Goal: Navigation & Orientation: Understand site structure

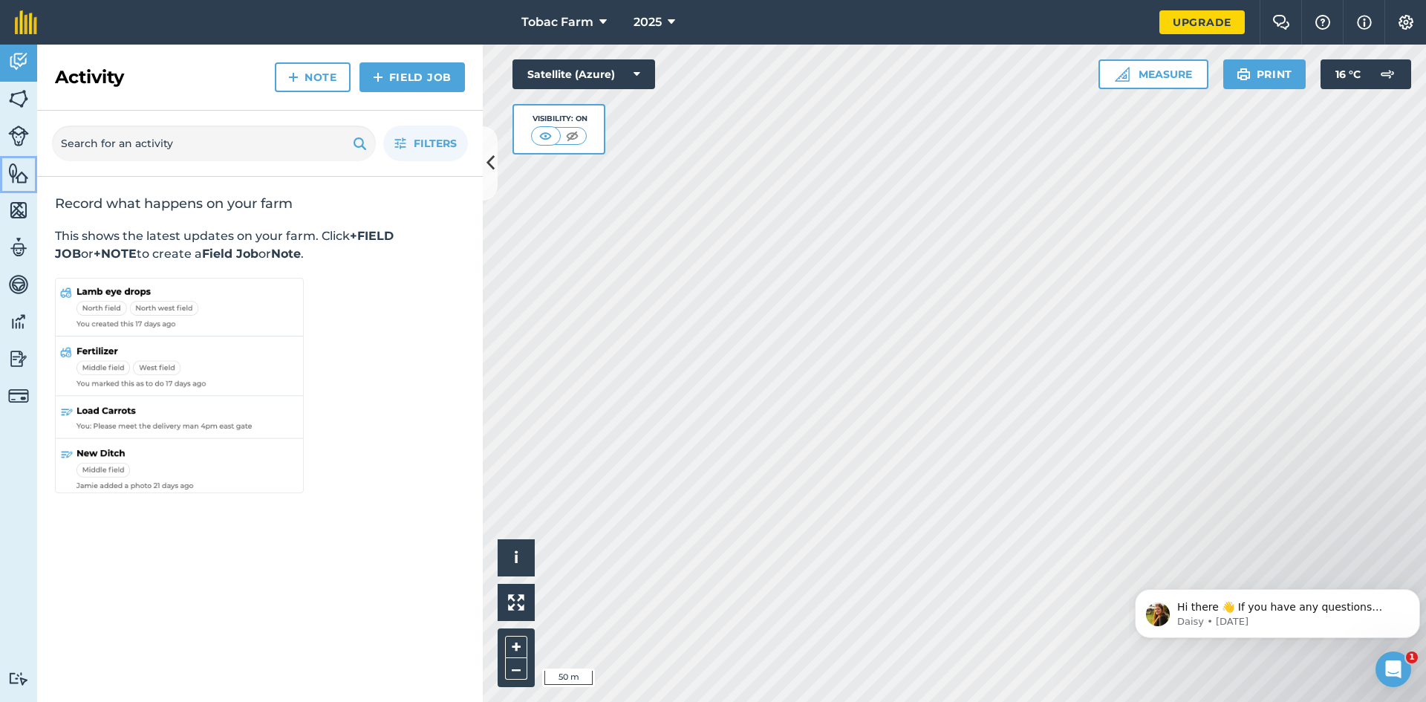
click at [14, 165] on img at bounding box center [18, 173] width 21 height 22
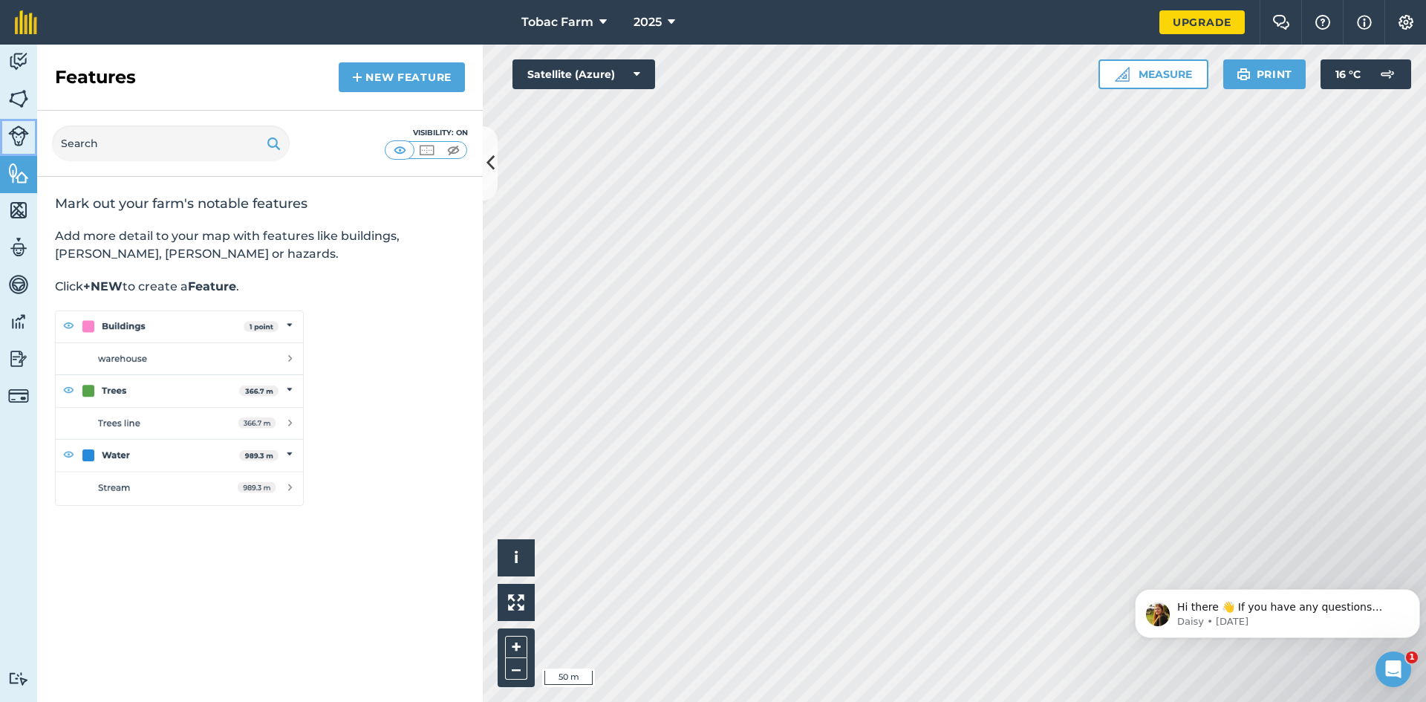
click at [22, 137] on img at bounding box center [18, 136] width 21 height 21
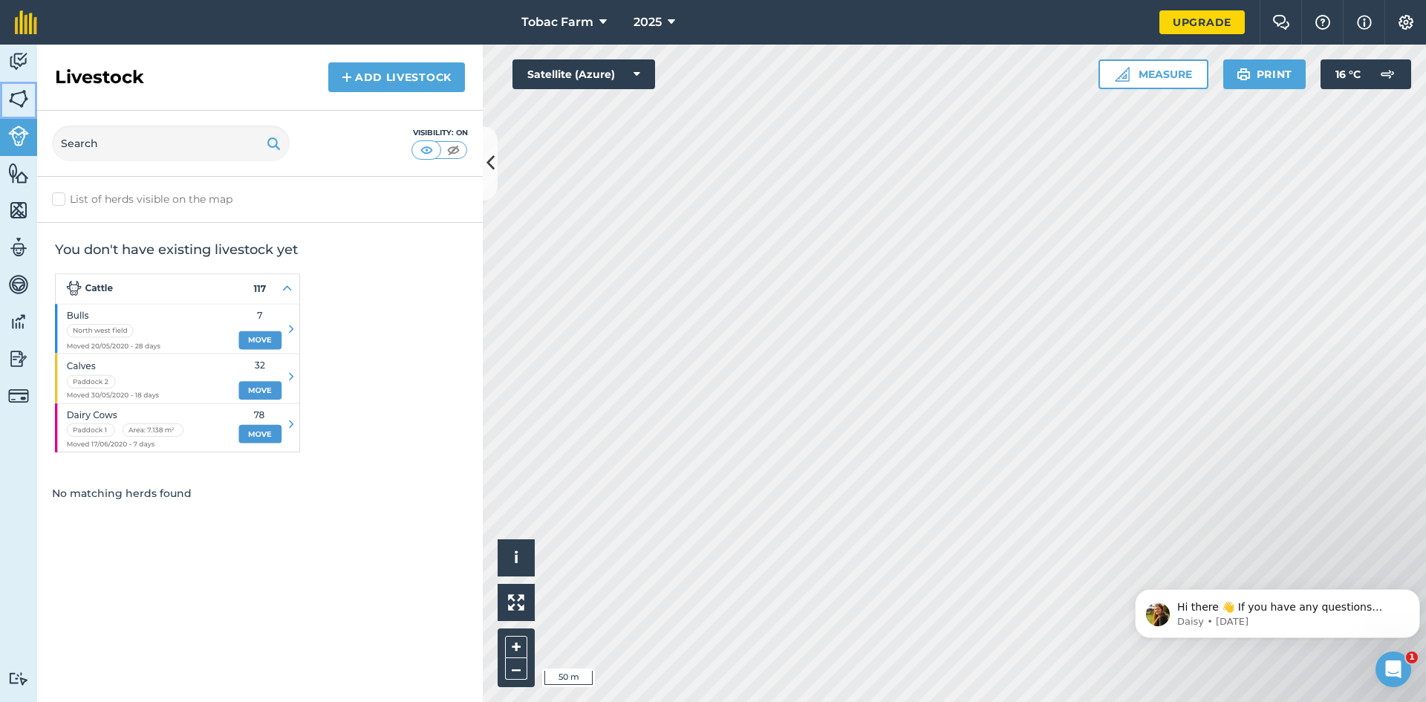
click at [18, 91] on img at bounding box center [18, 99] width 21 height 22
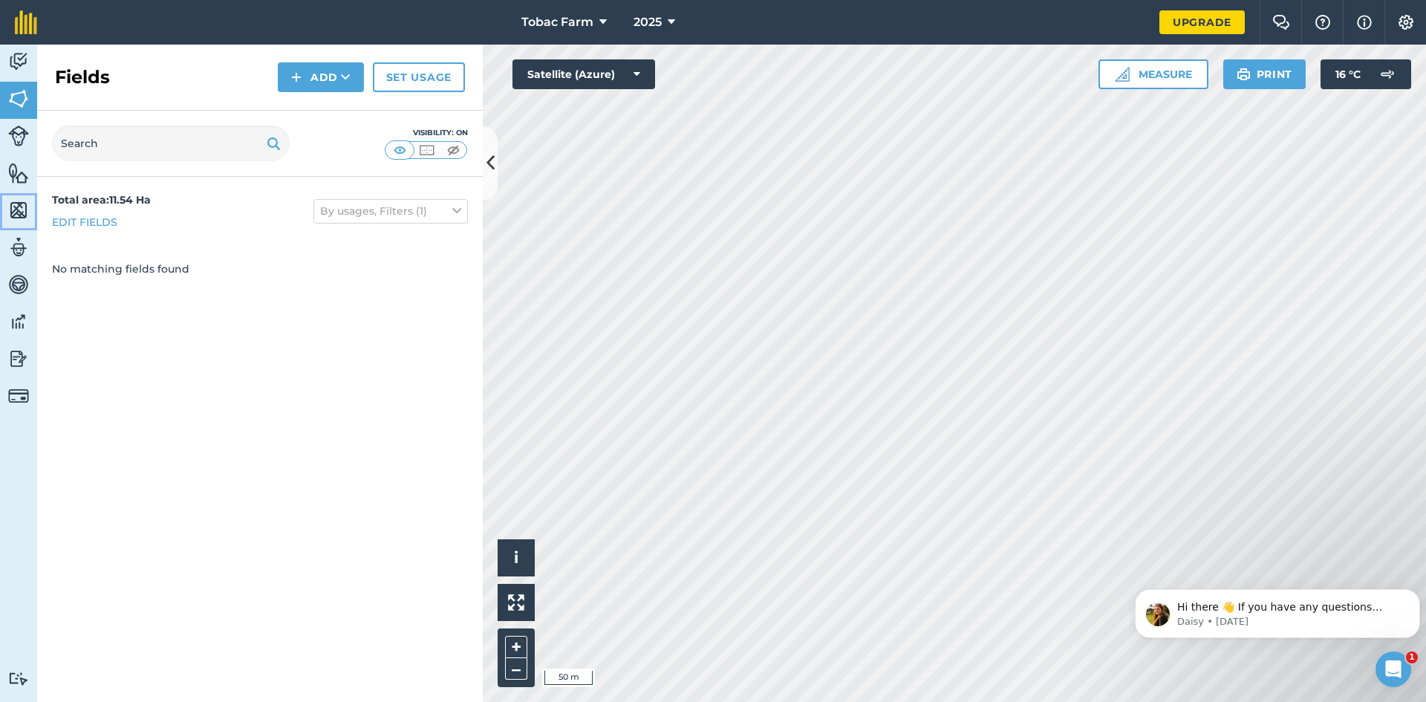
click at [16, 212] on img at bounding box center [18, 210] width 21 height 22
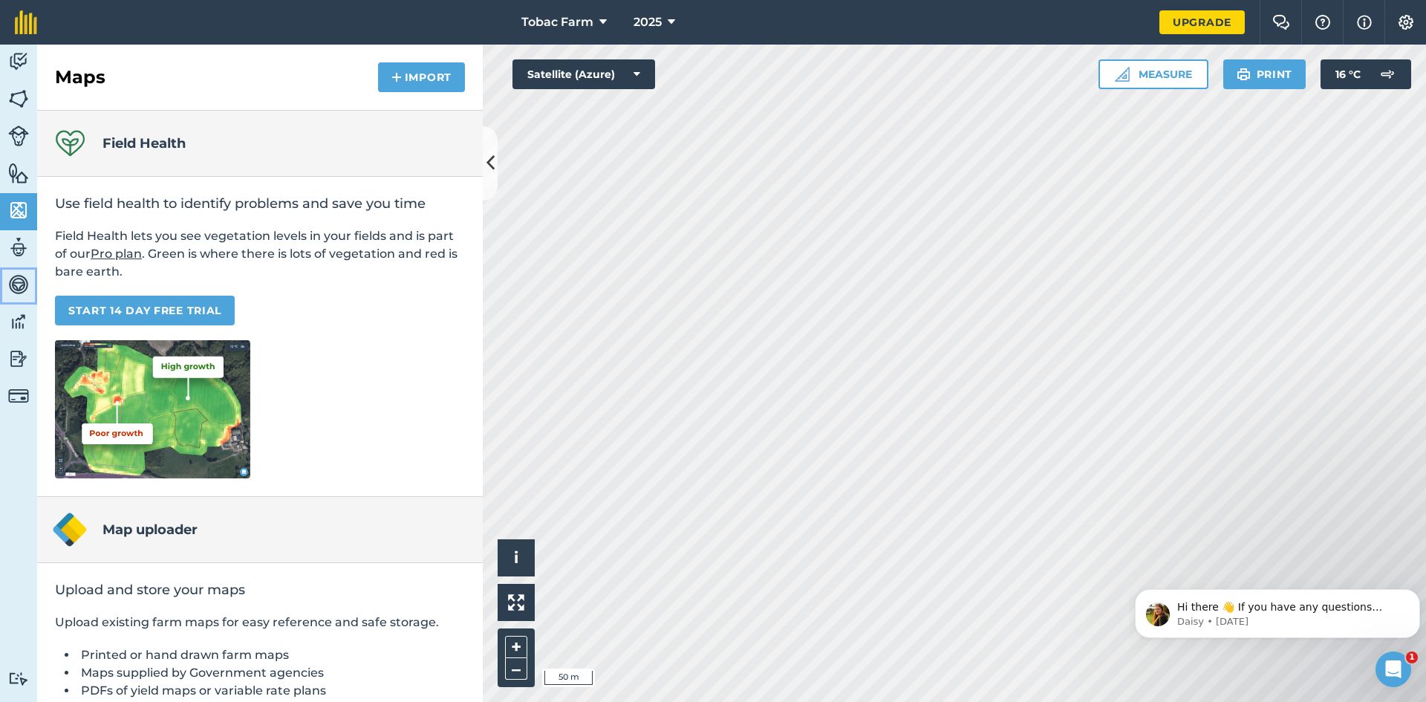
click at [22, 290] on img at bounding box center [18, 284] width 21 height 22
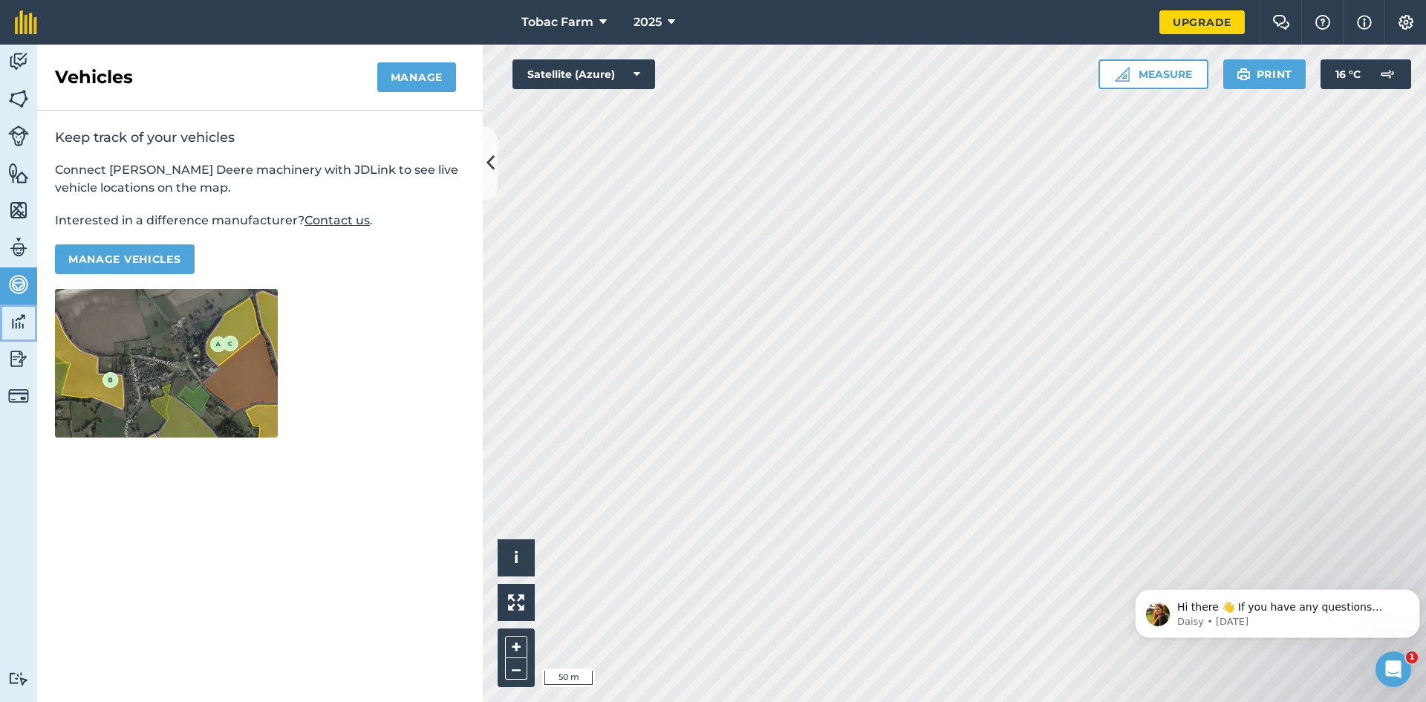
click at [22, 319] on img at bounding box center [18, 322] width 21 height 22
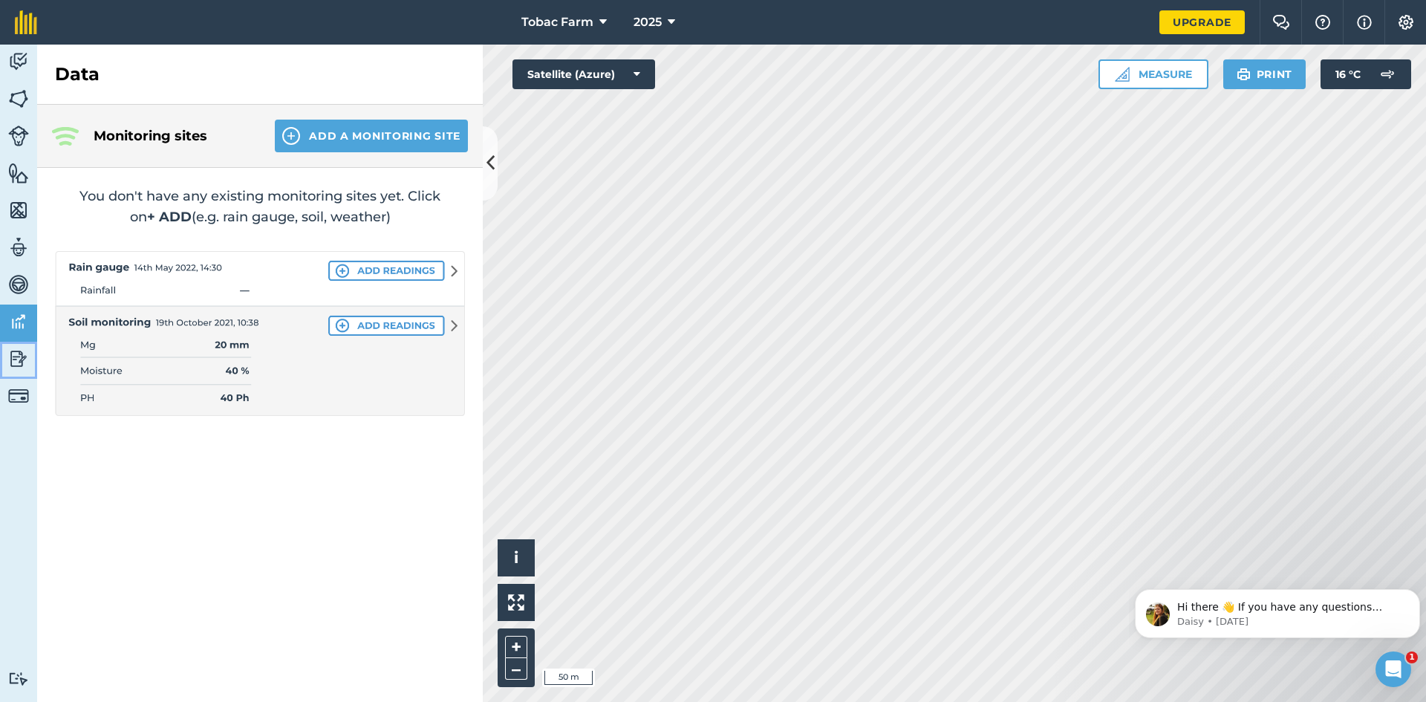
click at [18, 362] on img at bounding box center [18, 359] width 21 height 22
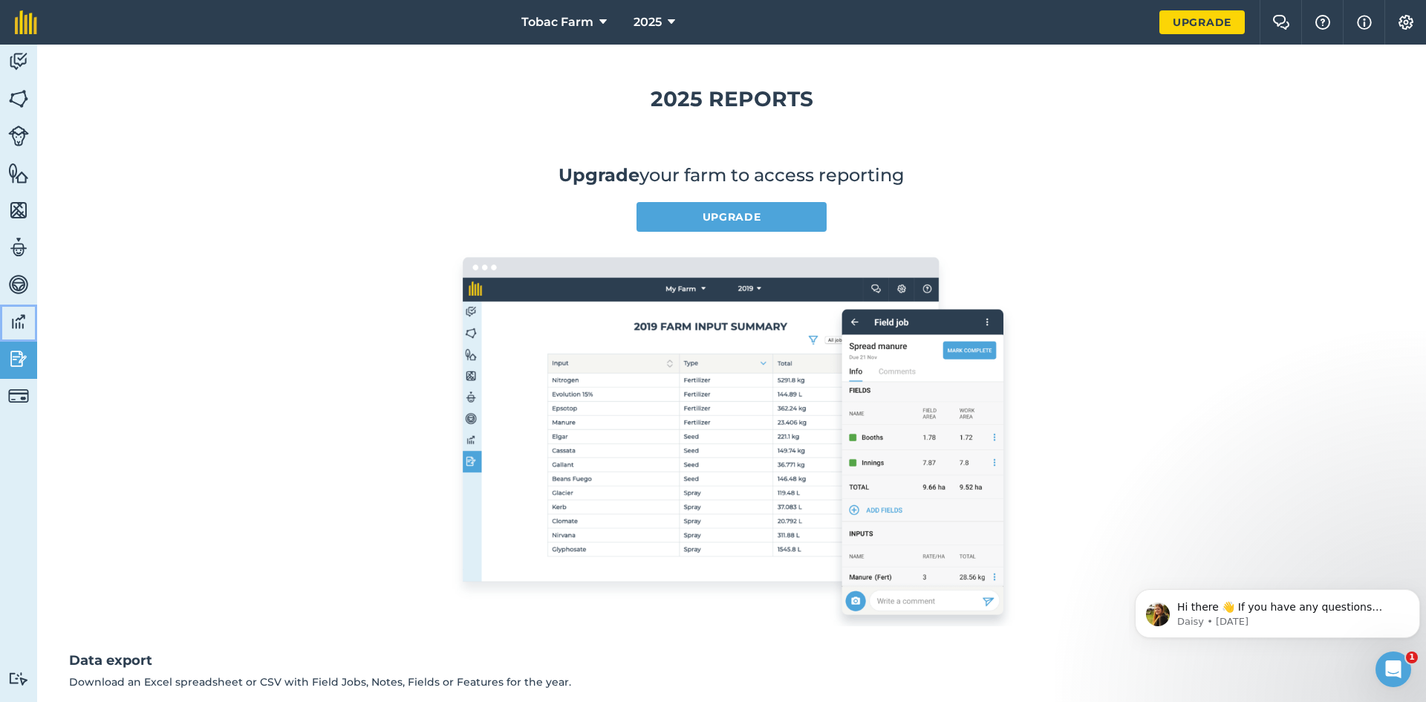
click at [22, 315] on img at bounding box center [18, 322] width 21 height 22
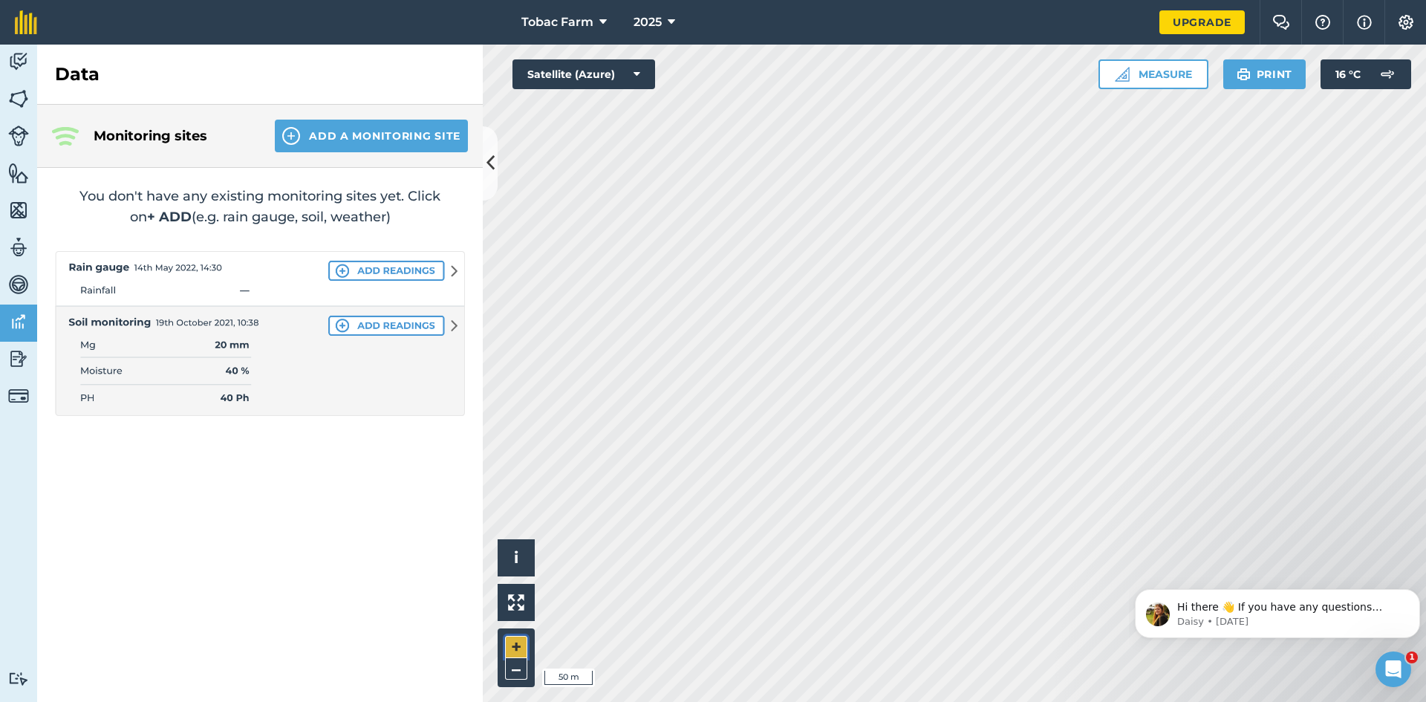
click at [519, 646] on button "+" at bounding box center [516, 647] width 22 height 22
